Goal: Task Accomplishment & Management: Use online tool/utility

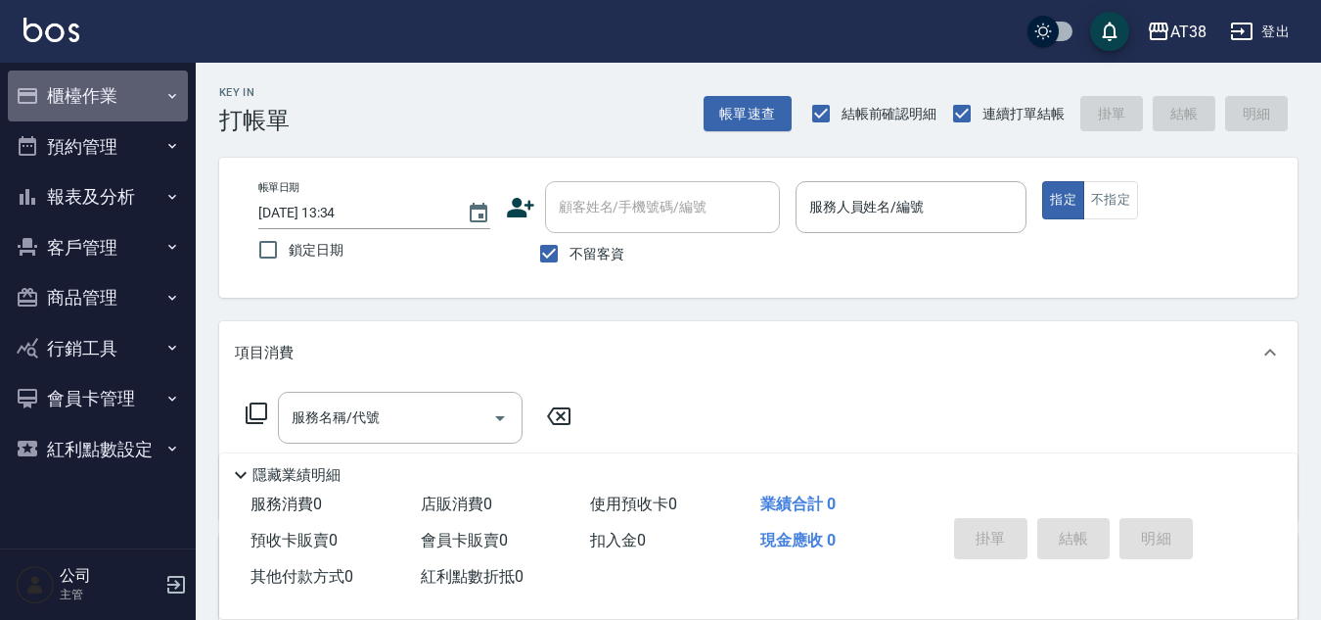
click at [109, 82] on button "櫃檯作業" at bounding box center [98, 95] width 180 height 51
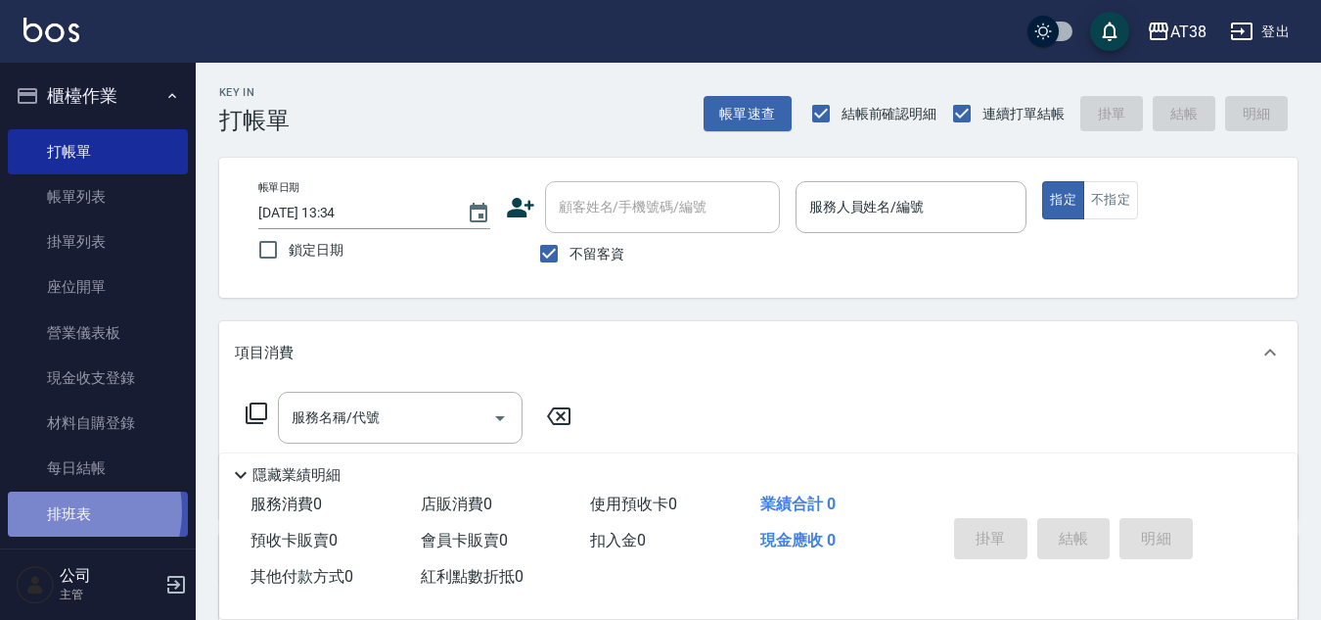
click at [64, 510] on link "排班表" at bounding box center [98, 513] width 180 height 45
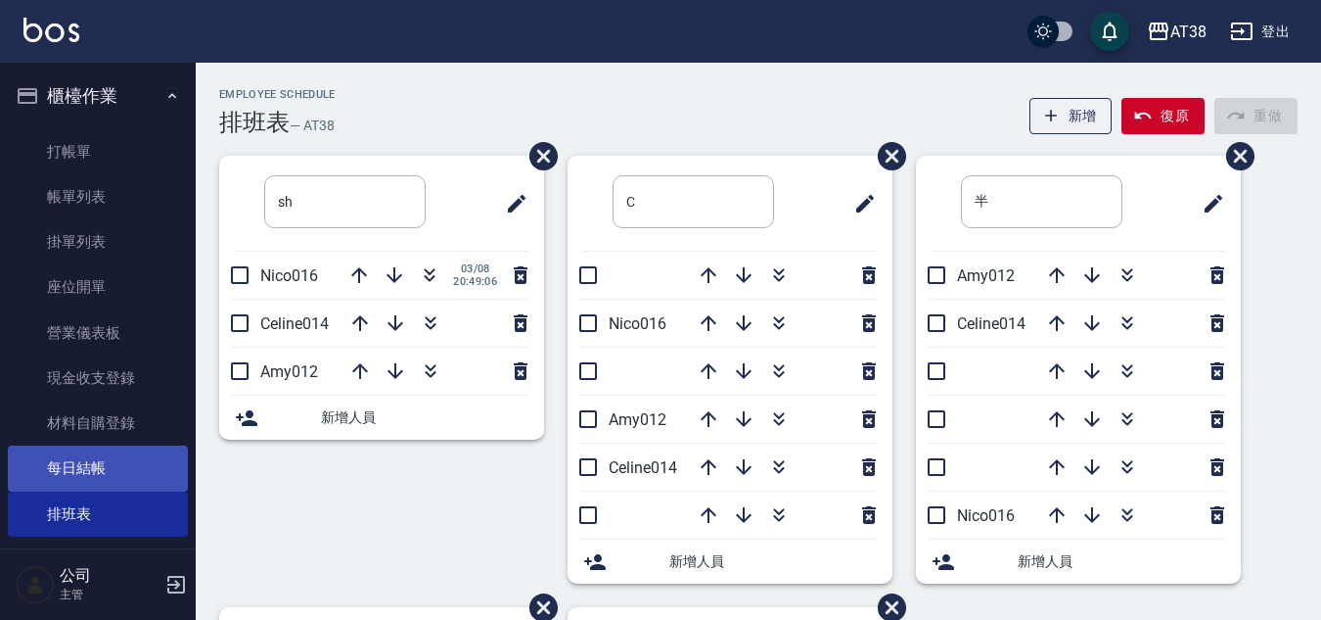
click at [77, 462] on link "每日結帳" at bounding box center [98, 467] width 180 height 45
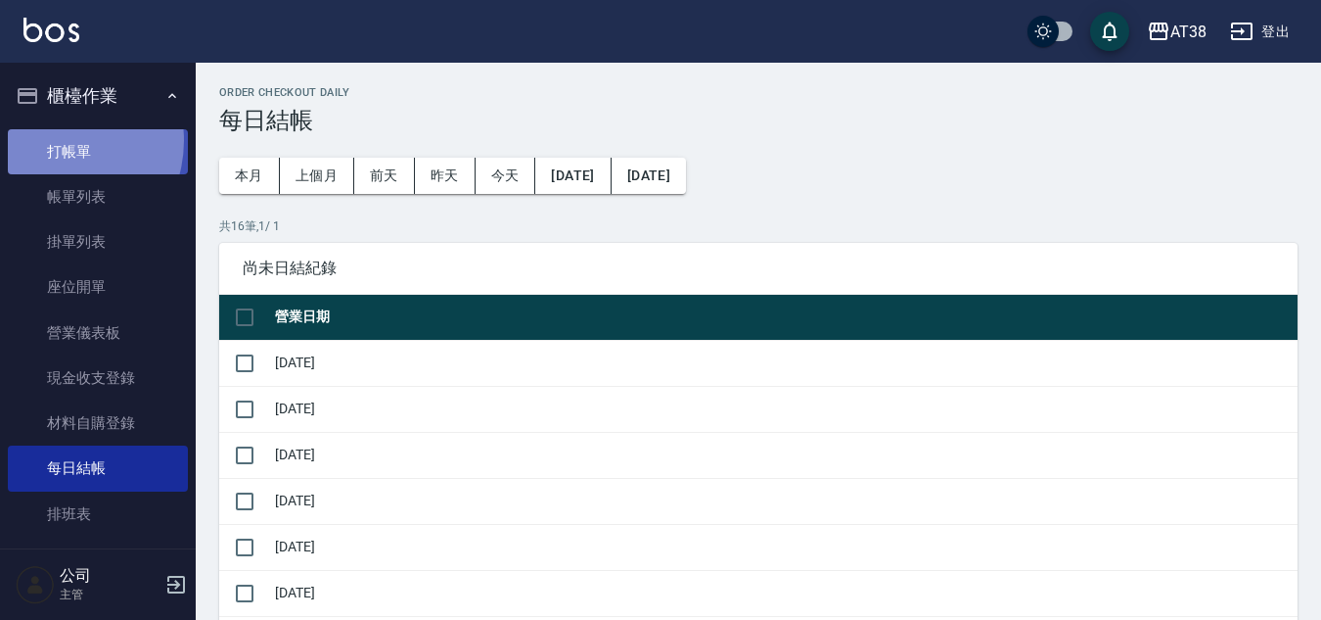
click at [51, 140] on link "打帳單" at bounding box center [98, 151] width 180 height 45
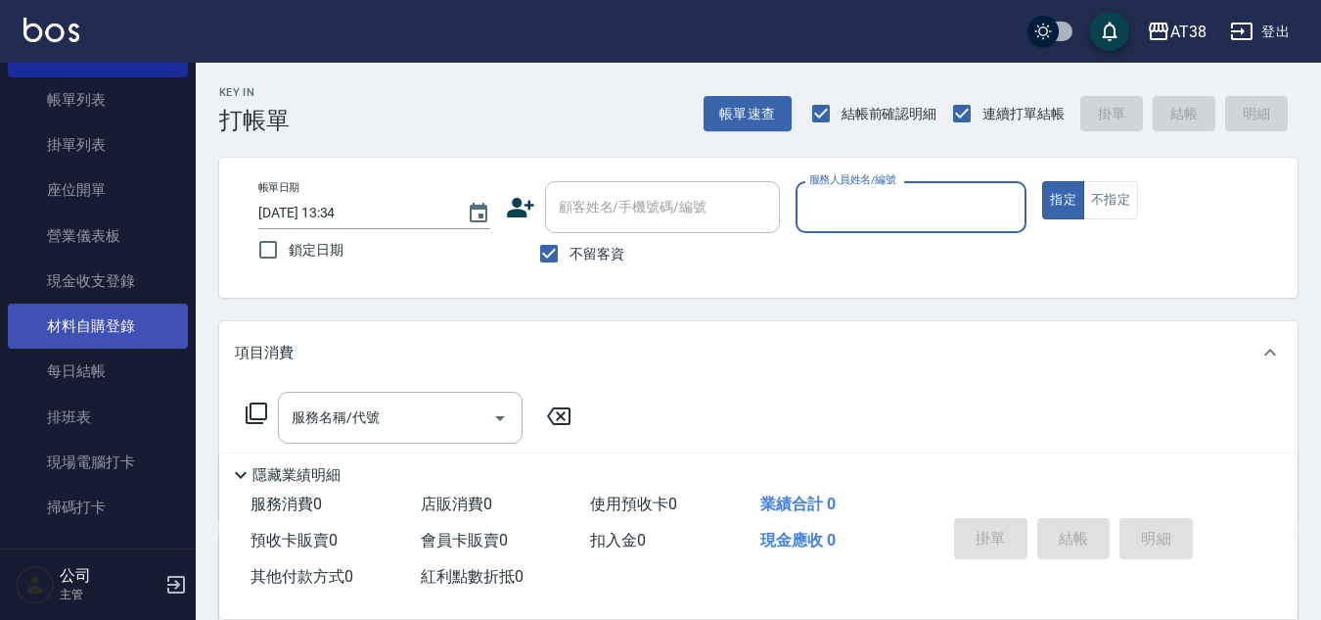
scroll to position [98, 0]
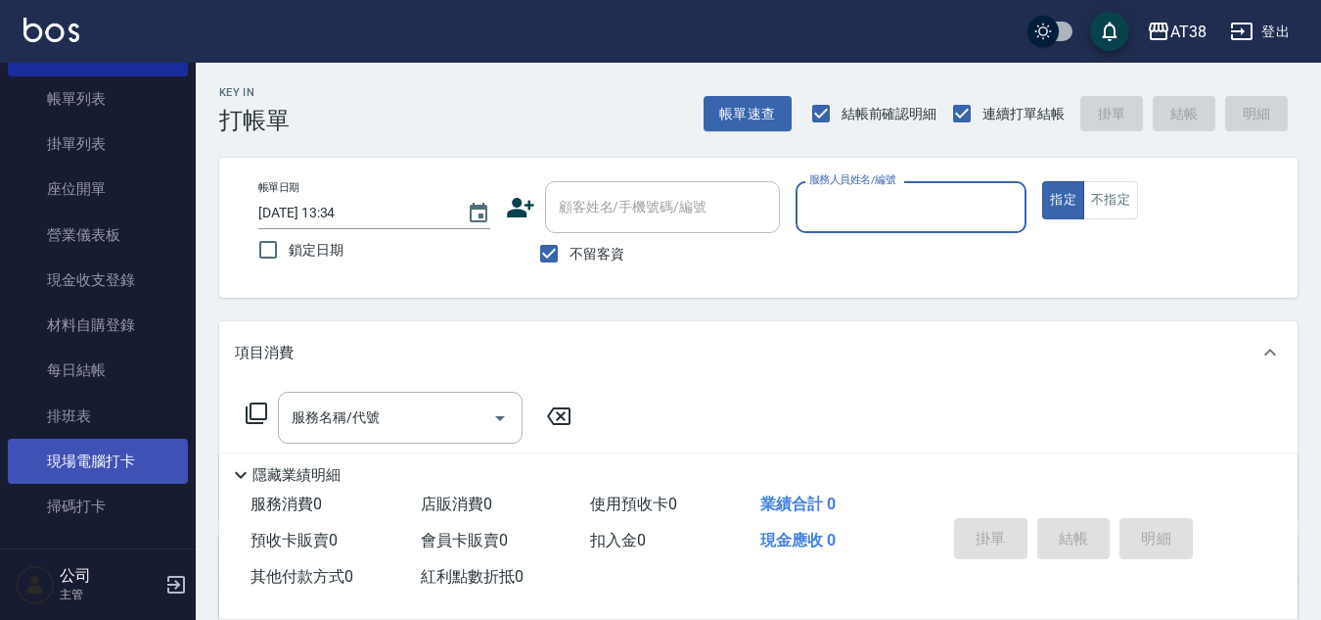
click at [51, 469] on link "現場電腦打卡" at bounding box center [98, 461] width 180 height 45
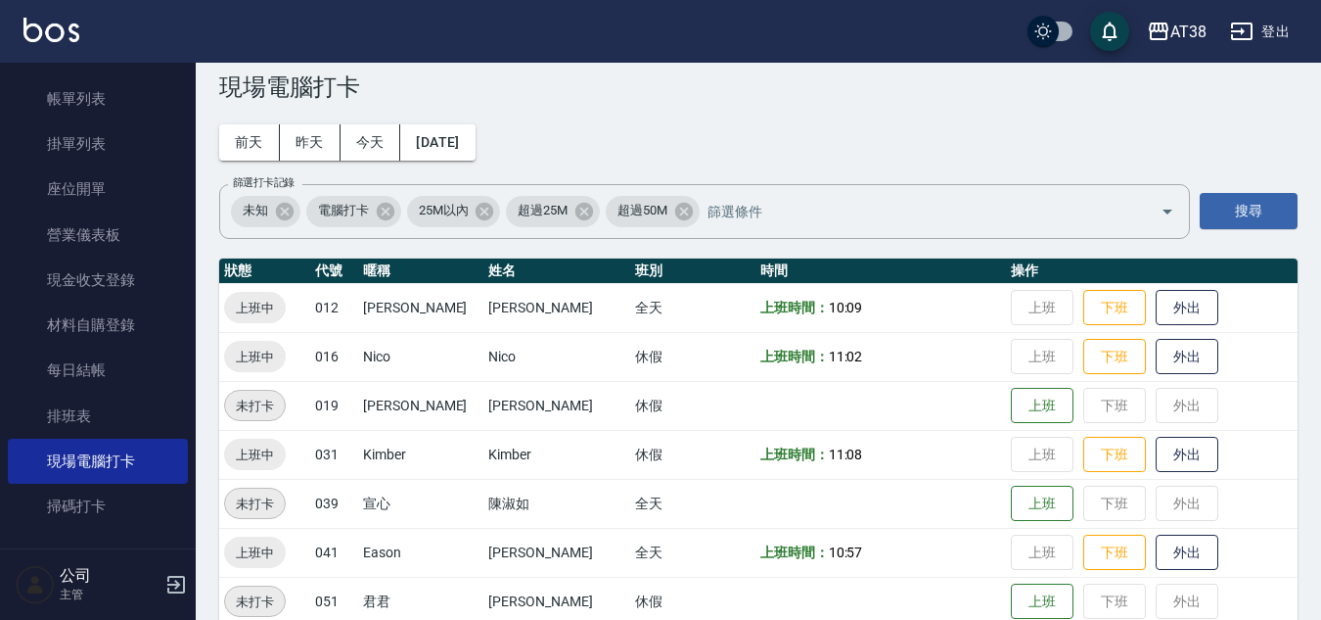
scroll to position [64, 0]
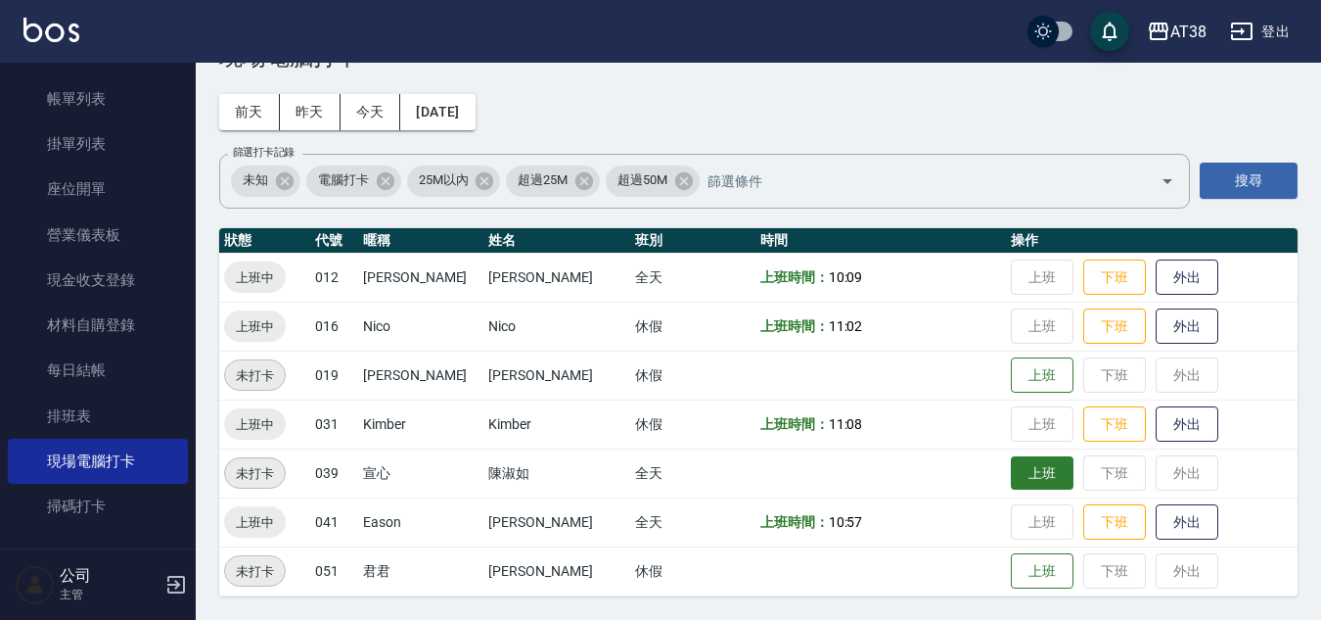
click at [1016, 478] on button "上班" at bounding box center [1042, 473] width 63 height 34
